Goal: Task Accomplishment & Management: Manage account settings

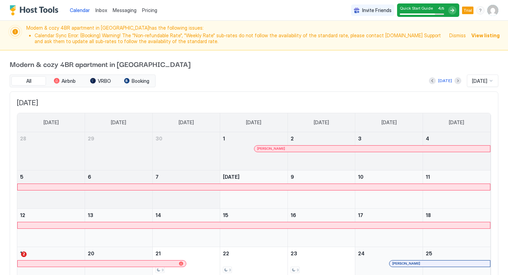
click at [483, 37] on span "View listing" at bounding box center [485, 35] width 28 height 7
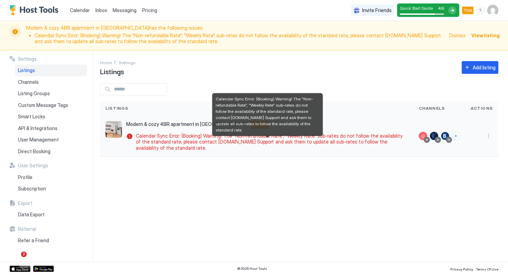
click at [128, 135] on div "Calendar Sync Error: (Booking) Warning! The "Non-refundable Rate", "Weekly Rate…" at bounding box center [267, 142] width 282 height 18
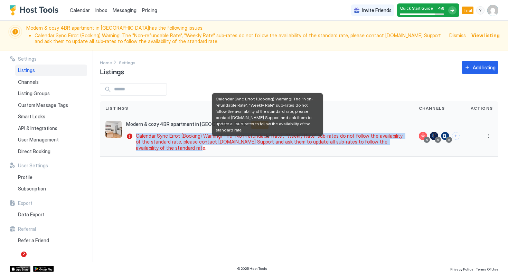
drag, startPoint x: 145, startPoint y: 150, endPoint x: 134, endPoint y: 137, distance: 17.4
click at [134, 137] on div "Calendar Sync Error: (Booking) Warning! The "Non-refundable Rate", "Weekly Rate…" at bounding box center [267, 142] width 282 height 18
copy span "Calendar Sync Error: (Booking) Warning! The "Non-refundable Rate", "Weekly Rate…"
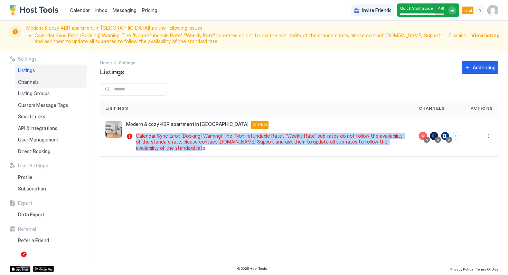
click at [35, 85] on div "Channels" at bounding box center [51, 82] width 72 height 12
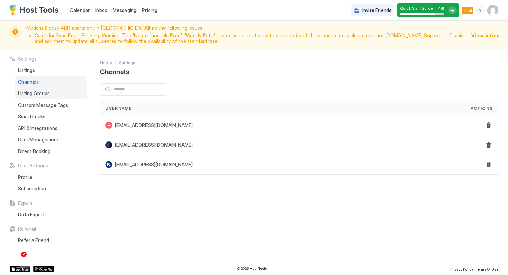
click at [46, 96] on span "Listing Groups" at bounding box center [34, 94] width 32 height 6
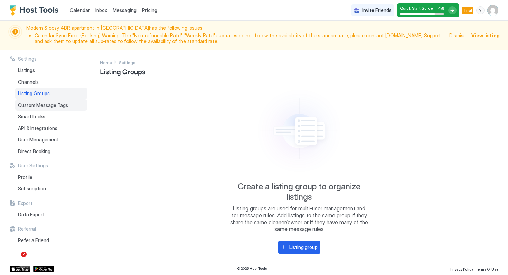
click at [41, 106] on span "Custom Message Tags" at bounding box center [43, 105] width 50 height 6
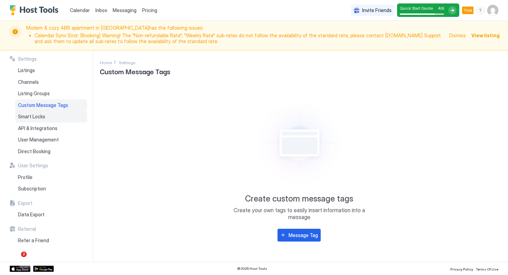
click at [38, 120] on div "Smart Locks" at bounding box center [51, 117] width 72 height 12
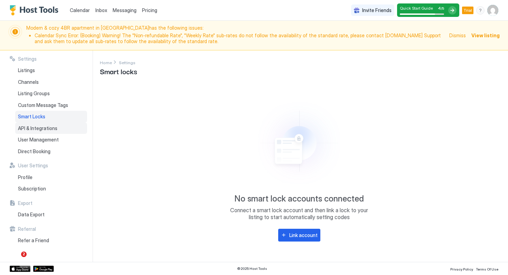
click at [35, 129] on span "API & Integrations" at bounding box center [37, 128] width 39 height 6
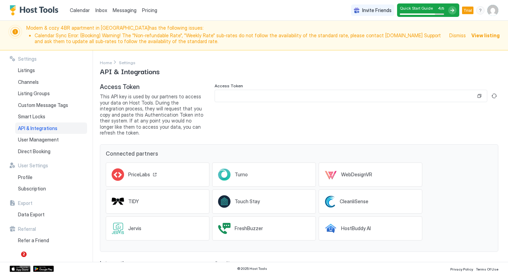
scroll to position [28, 0]
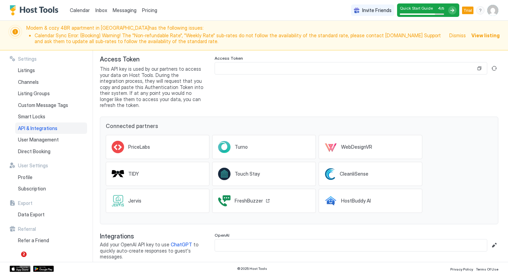
click at [250, 198] on span "FreshBuzzer" at bounding box center [249, 201] width 28 height 6
click at [357, 198] on span "HostBuddy AI" at bounding box center [356, 201] width 30 height 6
click at [142, 172] on div "TIDY" at bounding box center [158, 174] width 104 height 24
click at [150, 195] on div "Jervis" at bounding box center [158, 201] width 104 height 24
click at [174, 242] on span "ChatGPT" at bounding box center [181, 245] width 21 height 6
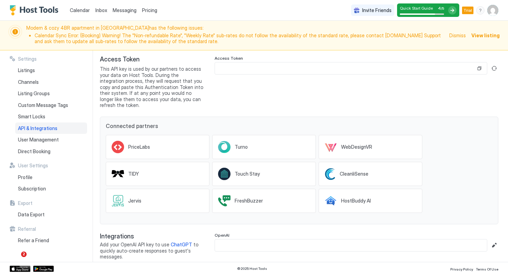
click at [285, 241] on input "Input Field" at bounding box center [351, 246] width 272 height 12
click at [302, 240] on input "Input Field" at bounding box center [351, 246] width 272 height 12
click at [493, 242] on button "Edit" at bounding box center [494, 246] width 8 height 8
click at [484, 257] on div "Cancel" at bounding box center [481, 260] width 14 height 6
click at [126, 141] on div "PriceLabs" at bounding box center [134, 147] width 45 height 12
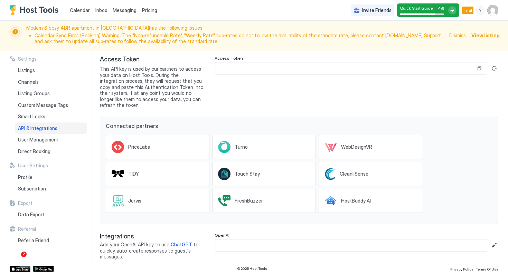
scroll to position [0, 0]
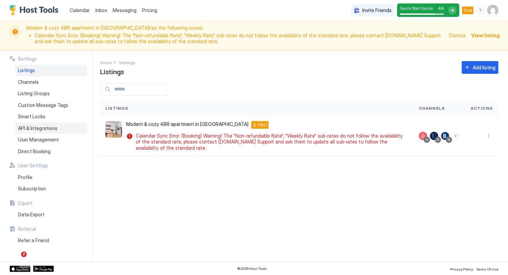
click at [35, 127] on span "API & Integrations" at bounding box center [37, 128] width 39 height 6
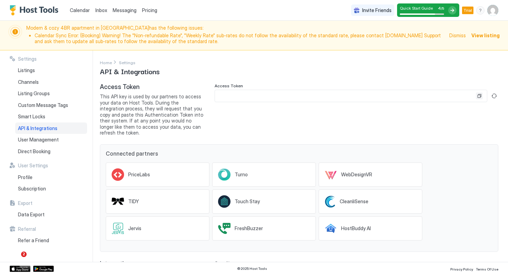
click at [478, 97] on button "Copy" at bounding box center [479, 96] width 7 height 7
click at [116, 102] on span "This API key is used by our partners to access your data on Host Tools. During …" at bounding box center [152, 115] width 104 height 43
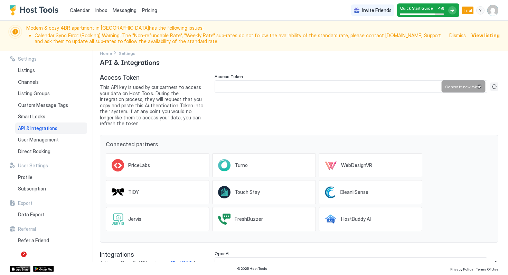
click at [493, 85] on button "Generate new token" at bounding box center [494, 87] width 8 height 8
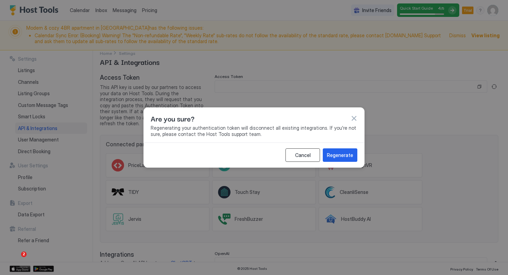
click at [298, 153] on div "Cancel" at bounding box center [303, 155] width 16 height 7
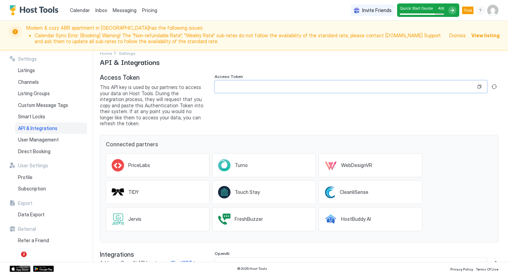
click at [454, 85] on input "Input Field" at bounding box center [345, 87] width 261 height 12
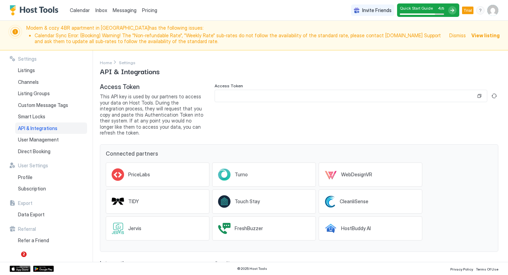
click at [227, 116] on div "Access Token" at bounding box center [357, 109] width 284 height 53
click at [478, 37] on span "View listing" at bounding box center [485, 35] width 28 height 7
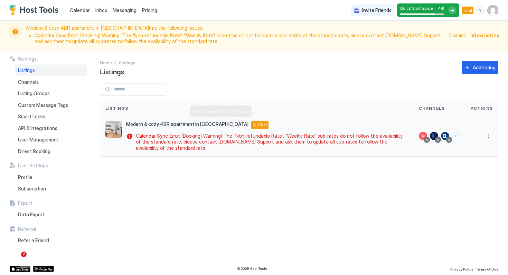
click at [258, 126] on span "PRO" at bounding box center [262, 125] width 9 height 6
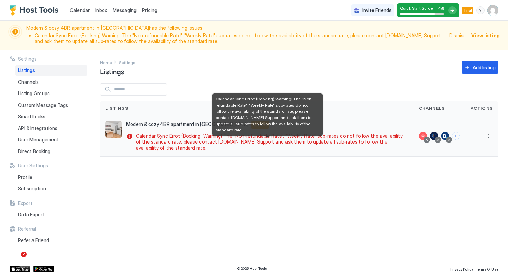
click at [132, 137] on div "Calendar Sync Error: (Booking) Warning! The "Non-refundable Rate", "Weekly Rate…" at bounding box center [267, 142] width 282 height 18
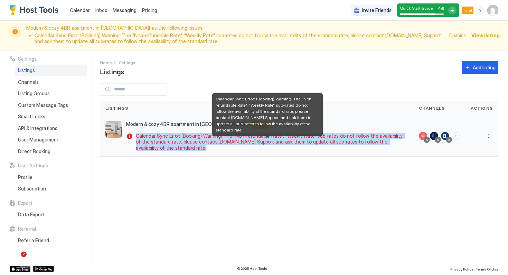
click at [132, 137] on div "Calendar Sync Error: (Booking) Warning! The "Non-refundable Rate", "Weekly Rate…" at bounding box center [267, 142] width 282 height 18
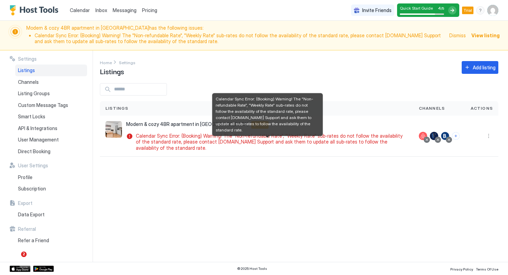
click at [144, 159] on div "Settings Home Settings Listings Add listing Listings Channels Actions Modern & …" at bounding box center [304, 156] width 408 height 212
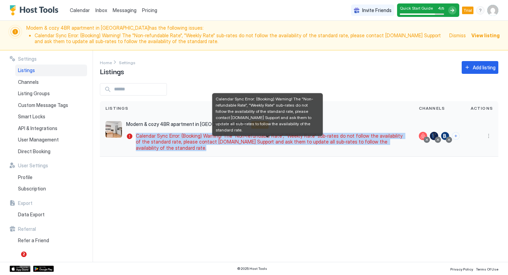
drag, startPoint x: 160, startPoint y: 150, endPoint x: 136, endPoint y: 135, distance: 28.5
click at [136, 135] on span "Calendar Sync Error: (Booking) Warning! The "Non-refundable Rate", "Weekly Rate…" at bounding box center [270, 142] width 269 height 18
copy span "Calendar Sync Error: (Booking) Warning! The "Non-refundable Rate", "Weekly Rate…"
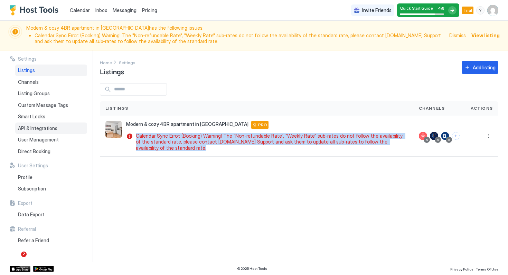
click at [40, 124] on div "API & Integrations" at bounding box center [51, 129] width 72 height 12
